Goal: Transaction & Acquisition: Obtain resource

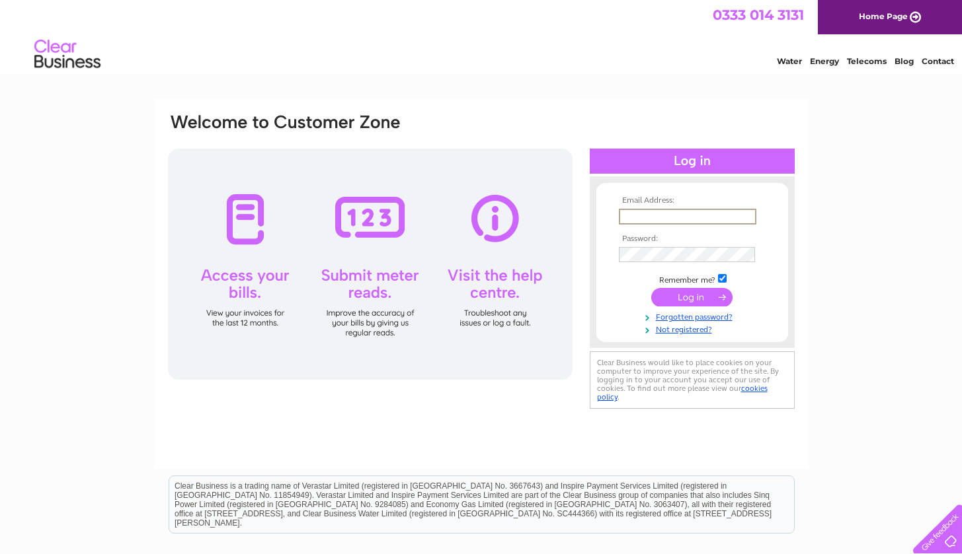
type input "info@limelighthairdressing.co.uk"
click at [691, 296] on input "submit" at bounding box center [691, 297] width 81 height 19
click at [716, 297] on input "submit" at bounding box center [691, 297] width 81 height 19
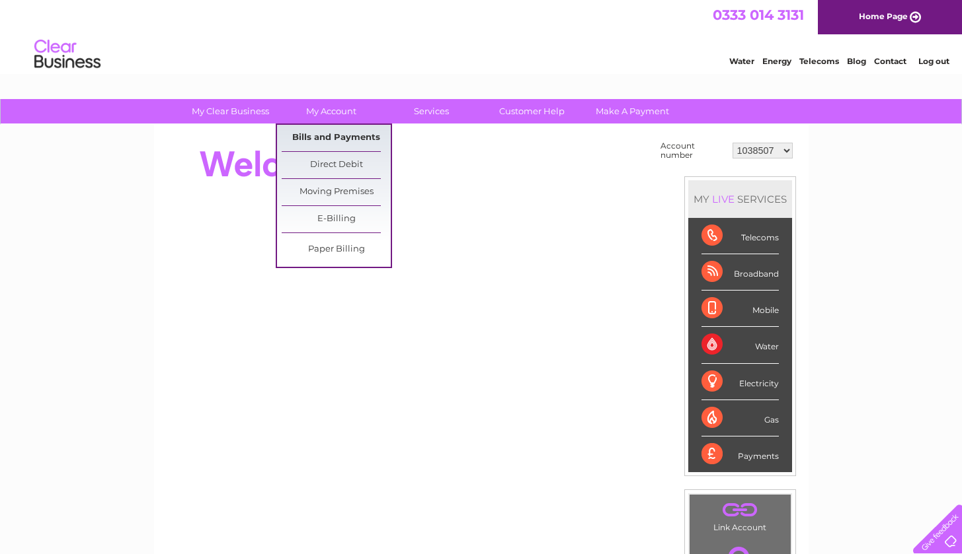
click at [332, 137] on link "Bills and Payments" at bounding box center [336, 138] width 109 height 26
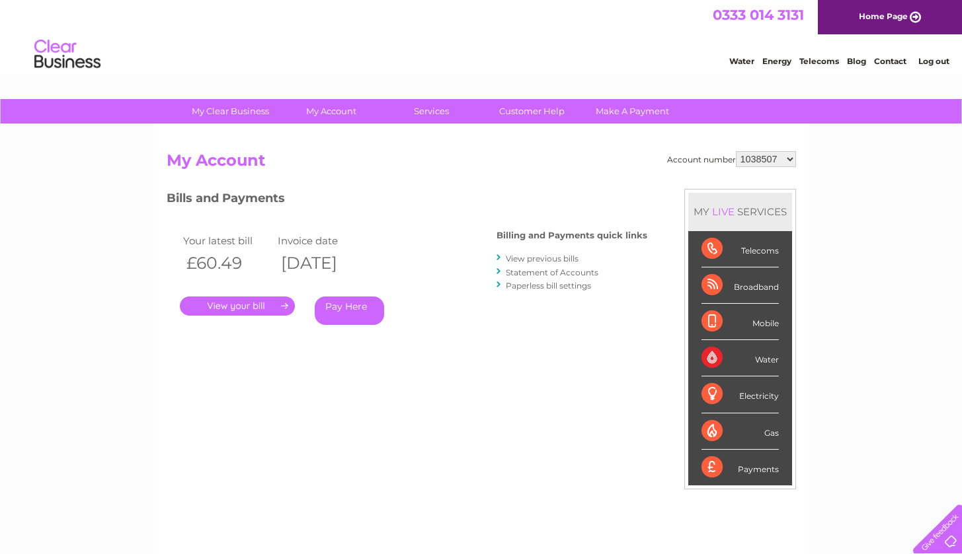
click at [285, 304] on link "." at bounding box center [237, 306] width 115 height 19
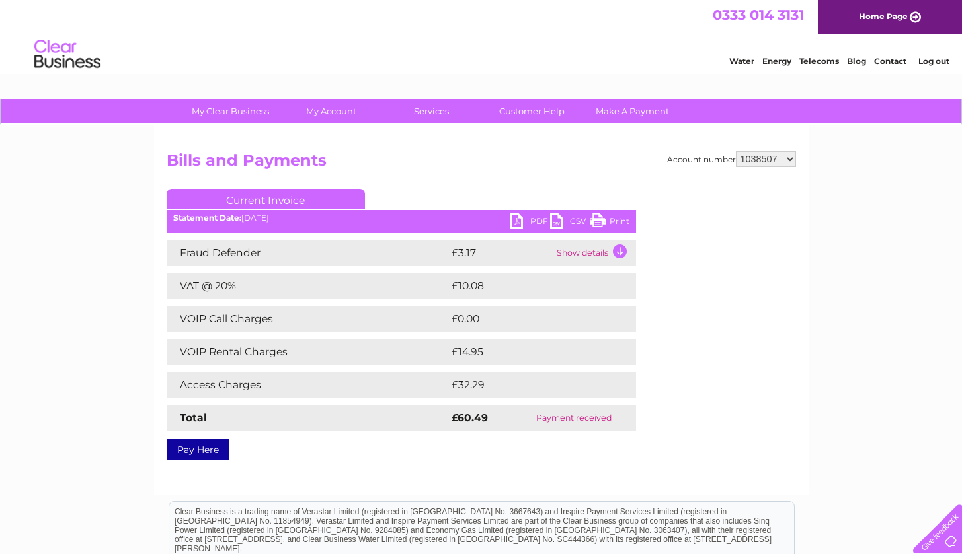
click at [527, 219] on link "PDF" at bounding box center [530, 222] width 40 height 19
